Goal: Task Accomplishment & Management: Use online tool/utility

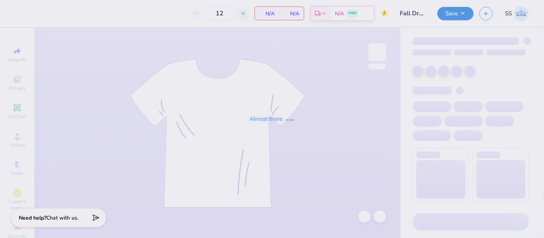
type input "Fall Drop Sweat Pant Option 1"
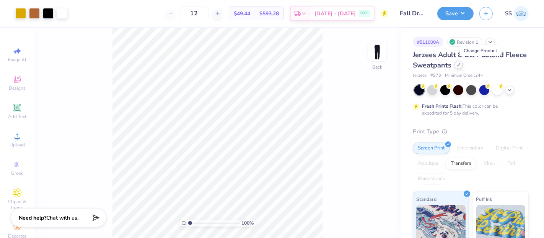
click at [463, 67] on div at bounding box center [459, 64] width 8 height 8
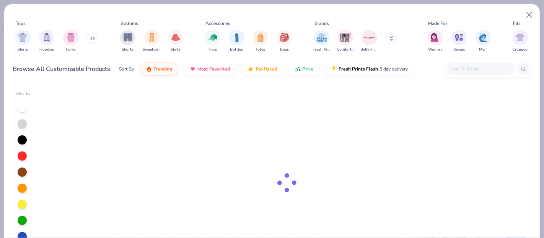
click at [473, 69] on input "text" at bounding box center [480, 68] width 59 height 9
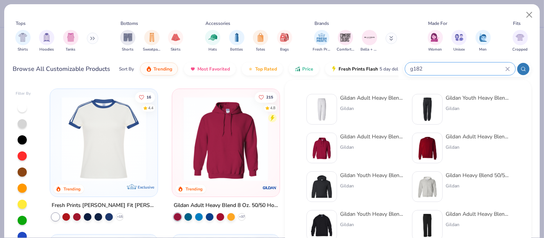
type input "g182"
click at [386, 99] on div "Gildan Adult Heavy Blend Adult 8 Oz. 50/50 Sweatpants" at bounding box center [372, 98] width 64 height 8
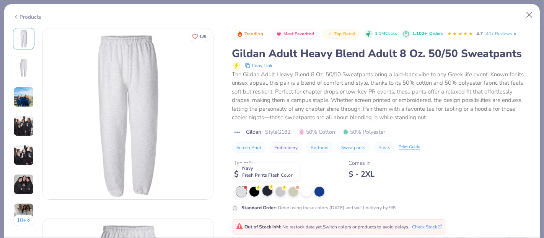
click at [268, 192] on div at bounding box center [268, 191] width 10 height 10
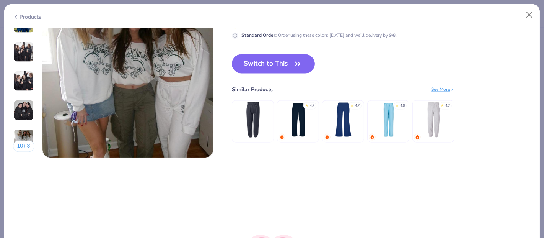
scroll to position [1127, 0]
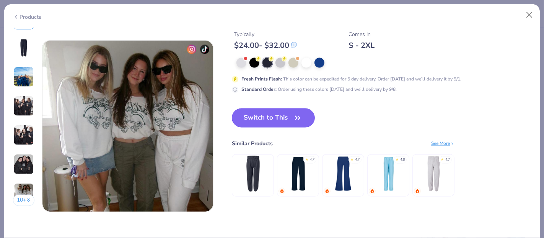
click at [294, 123] on button "Switch to This" at bounding box center [273, 117] width 83 height 19
click at [277, 116] on button "Switch to This" at bounding box center [273, 117] width 83 height 19
